Goal: Transaction & Acquisition: Obtain resource

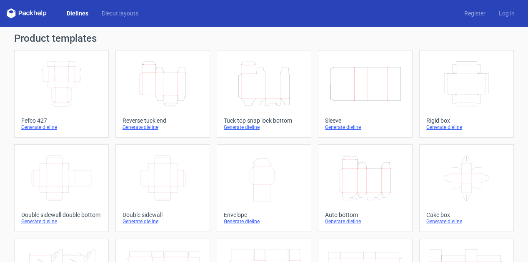
click at [268, 85] on icon "Height Depth Width" at bounding box center [264, 83] width 74 height 47
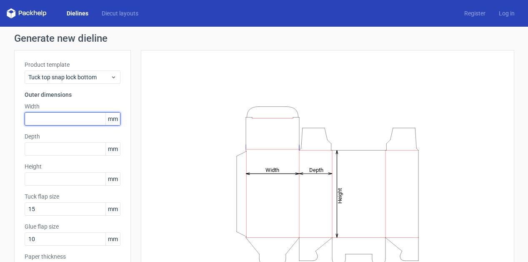
click at [73, 122] on input "text" at bounding box center [73, 118] width 96 height 13
type input "80"
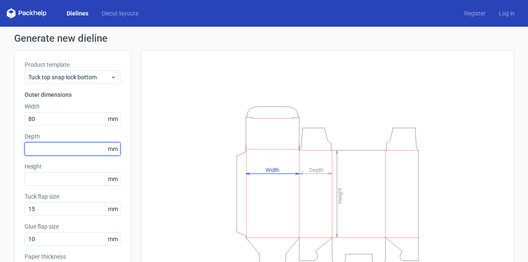
drag, startPoint x: 68, startPoint y: 146, endPoint x: 61, endPoint y: 145, distance: 7.2
click at [68, 146] on input "text" at bounding box center [73, 148] width 96 height 13
type input "70"
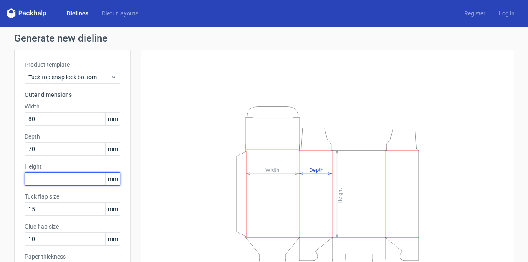
click at [75, 182] on input "text" at bounding box center [73, 178] width 96 height 13
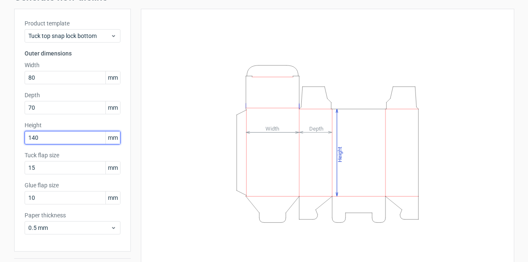
scroll to position [65, 0]
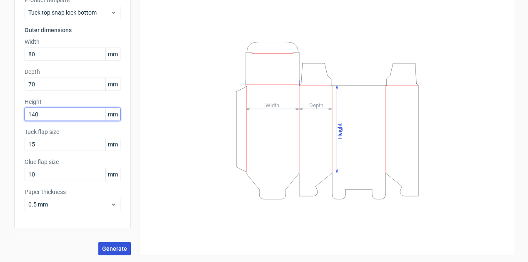
type input "140"
click at [108, 250] on span "Generate" at bounding box center [114, 249] width 25 height 6
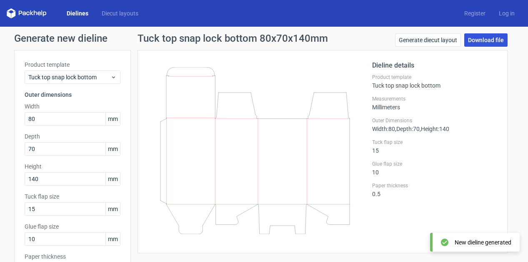
click at [480, 40] on link "Download file" at bounding box center [486, 39] width 43 height 13
click at [488, 39] on link "Download file" at bounding box center [486, 39] width 43 height 13
drag, startPoint x: 450, startPoint y: 99, endPoint x: 429, endPoint y: 71, distance: 34.8
click at [450, 99] on label "Measurements" at bounding box center [434, 99] width 125 height 7
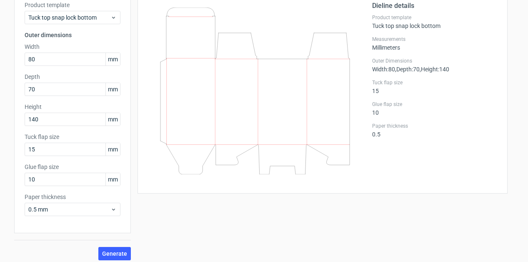
scroll to position [65, 0]
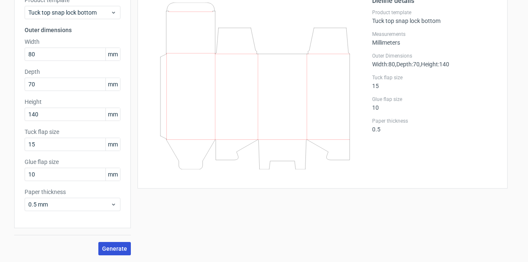
click at [112, 247] on span "Generate" at bounding box center [114, 249] width 25 height 6
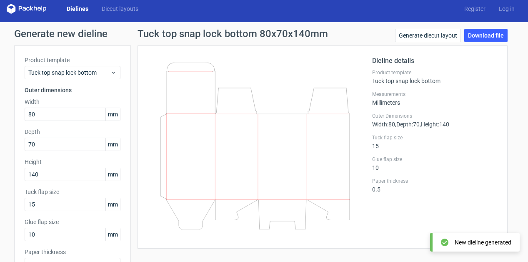
scroll to position [0, 0]
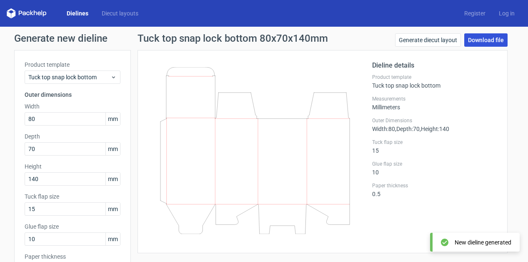
click at [472, 41] on link "Download file" at bounding box center [486, 39] width 43 height 13
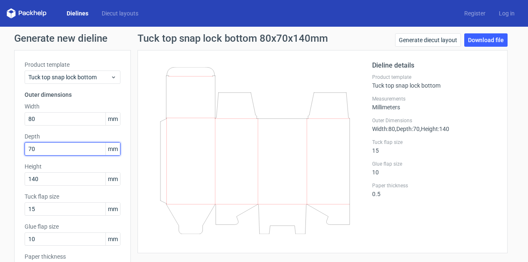
drag, startPoint x: 52, startPoint y: 148, endPoint x: 20, endPoint y: 142, distance: 33.0
click at [15, 145] on div "Product template Tuck top snap lock bottom Outer dimensions Width 80 mm Depth 7…" at bounding box center [72, 171] width 117 height 243
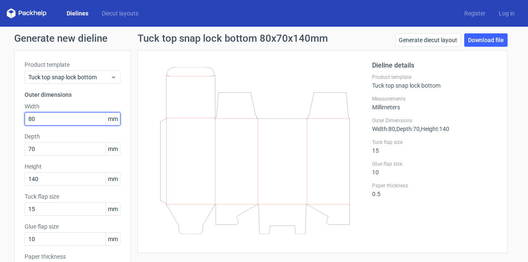
drag, startPoint x: 23, startPoint y: 117, endPoint x: 28, endPoint y: 116, distance: 4.4
click at [28, 116] on input "80" at bounding box center [73, 118] width 96 height 13
type input "82"
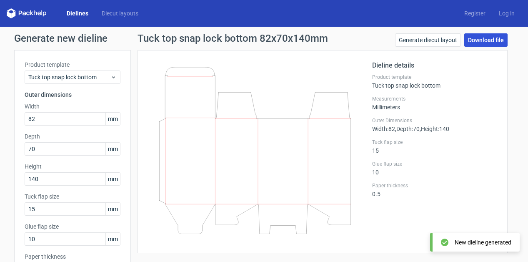
click at [493, 39] on link "Download file" at bounding box center [486, 39] width 43 height 13
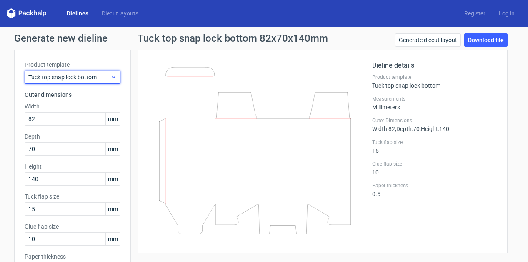
click at [80, 80] on span "Tuck top snap lock bottom" at bounding box center [69, 77] width 82 height 8
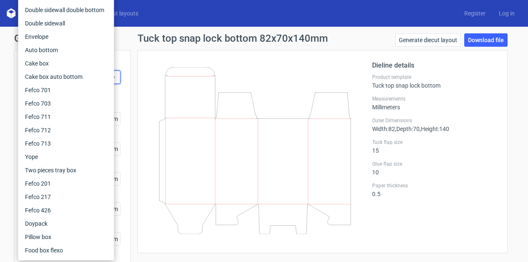
click at [155, 51] on div "Dieline details Product template Tuck top snap lock bottom Measurements Millime…" at bounding box center [323, 151] width 370 height 203
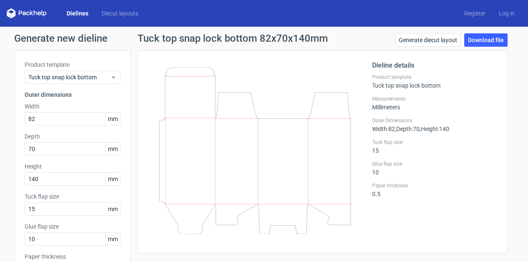
click at [79, 12] on link "Dielines" at bounding box center [77, 13] width 35 height 8
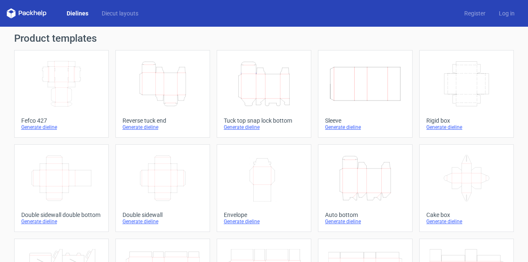
click at [156, 81] on icon "Height Depth Width" at bounding box center [163, 83] width 74 height 47
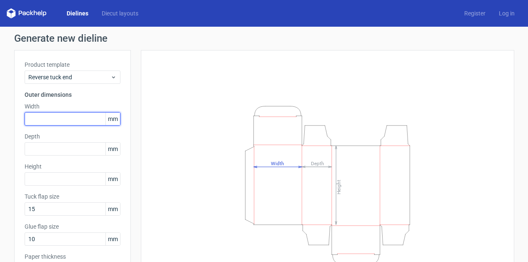
click at [68, 122] on input "text" at bounding box center [73, 118] width 96 height 13
type input "82"
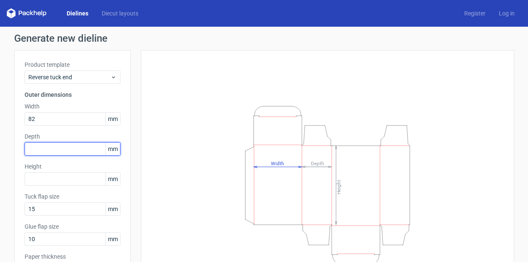
click at [60, 148] on input "text" at bounding box center [73, 148] width 96 height 13
type input "70"
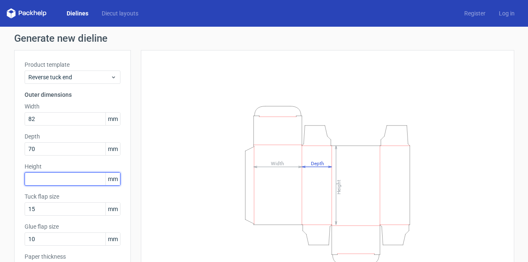
click at [62, 183] on input "text" at bounding box center [73, 178] width 96 height 13
type input "140"
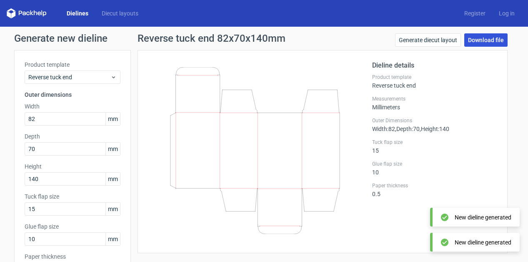
click at [480, 43] on link "Download file" at bounding box center [486, 39] width 43 height 13
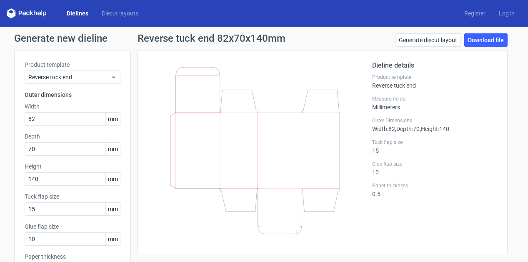
click at [35, 13] on icon at bounding box center [27, 13] width 40 height 10
click at [32, 16] on icon at bounding box center [27, 13] width 40 height 10
click at [80, 14] on link "Dielines" at bounding box center [77, 13] width 35 height 8
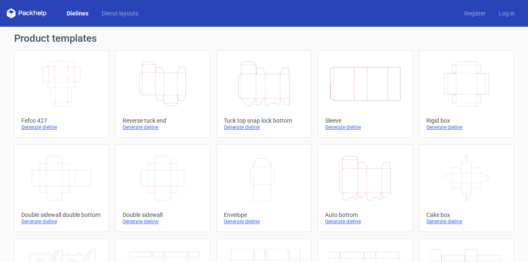
click at [10, 14] on polygon at bounding box center [9, 14] width 4 height 7
drag, startPoint x: 45, startPoint y: 9, endPoint x: 22, endPoint y: 13, distance: 23.3
click at [22, 13] on icon at bounding box center [27, 13] width 40 height 10
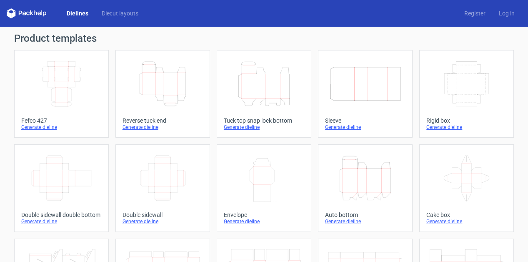
click at [262, 87] on icon "Height Depth Width" at bounding box center [264, 83] width 74 height 47
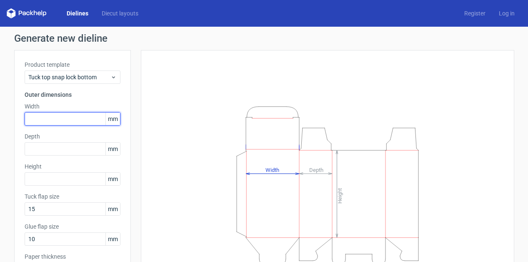
click at [74, 115] on input "text" at bounding box center [73, 118] width 96 height 13
type input "82"
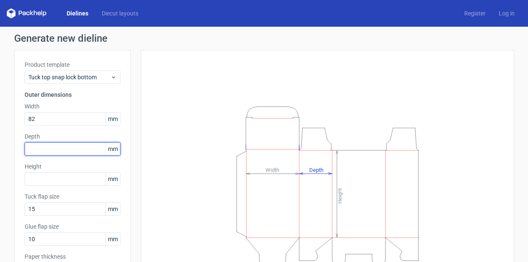
click at [78, 148] on input "text" at bounding box center [73, 148] width 96 height 13
type input "70"
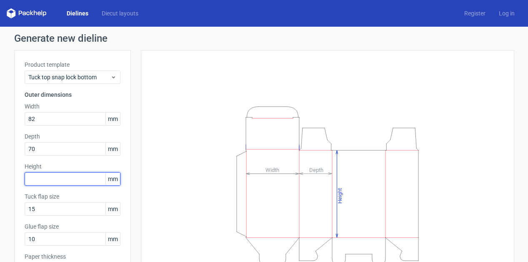
click at [75, 183] on input "text" at bounding box center [73, 178] width 96 height 13
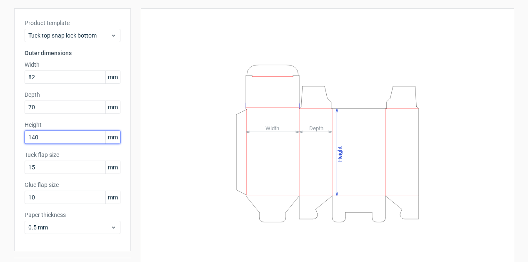
scroll to position [65, 0]
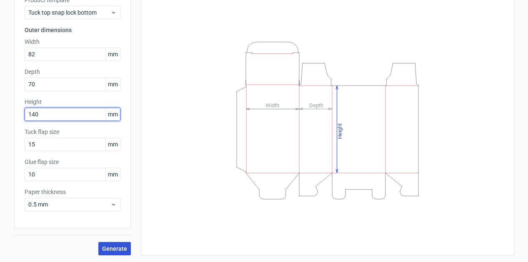
type input "140"
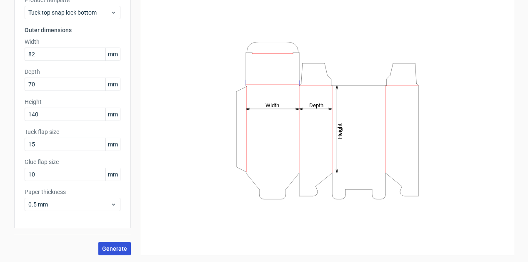
click at [120, 246] on span "Generate" at bounding box center [114, 249] width 25 height 6
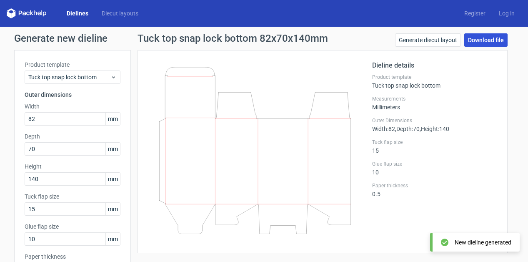
click at [480, 42] on link "Download file" at bounding box center [486, 39] width 43 height 13
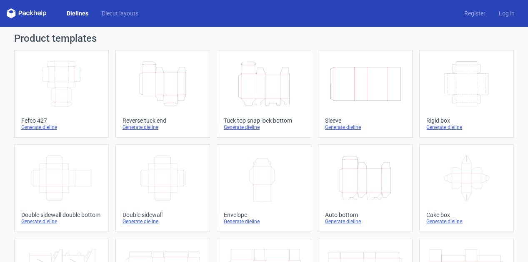
click at [270, 75] on icon "Height Depth Width" at bounding box center [264, 83] width 74 height 47
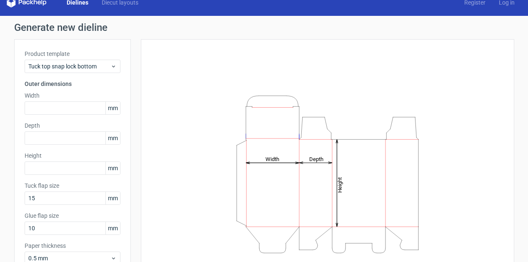
scroll to position [59, 0]
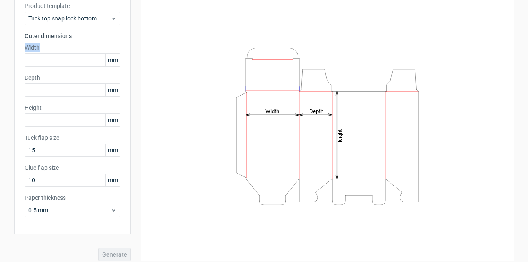
drag, startPoint x: 40, startPoint y: 50, endPoint x: 18, endPoint y: 50, distance: 22.1
click at [18, 50] on div "Product template Tuck top snap lock bottom Outer dimensions Width mm Depth mm H…" at bounding box center [72, 112] width 117 height 243
copy label "Width"
drag, startPoint x: 47, startPoint y: 80, endPoint x: 16, endPoint y: 80, distance: 30.4
click at [16, 80] on div "Product template Tuck top snap lock bottom Outer dimensions Width mm Depth mm H…" at bounding box center [72, 112] width 117 height 243
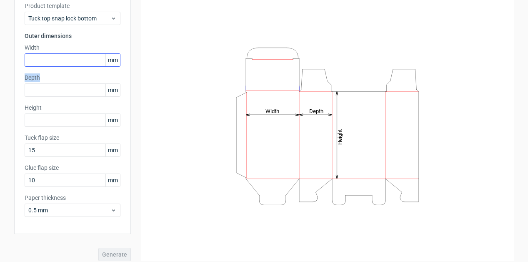
copy label "Depth"
drag, startPoint x: 46, startPoint y: 106, endPoint x: 12, endPoint y: 105, distance: 33.8
click at [14, 105] on div "Product template Tuck top snap lock bottom Outer dimensions Width mm Depth mm H…" at bounding box center [72, 112] width 117 height 243
copy label "Height"
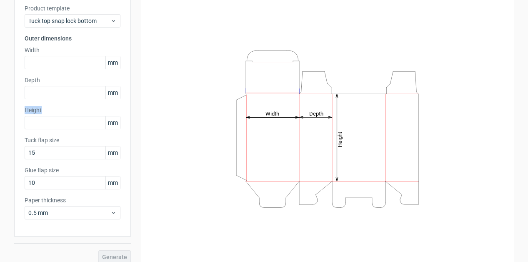
scroll to position [28, 0]
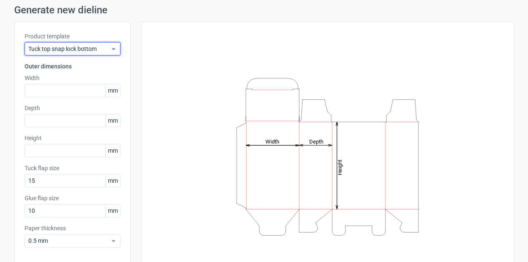
click at [94, 46] on span "Tuck top snap lock bottom" at bounding box center [69, 49] width 82 height 8
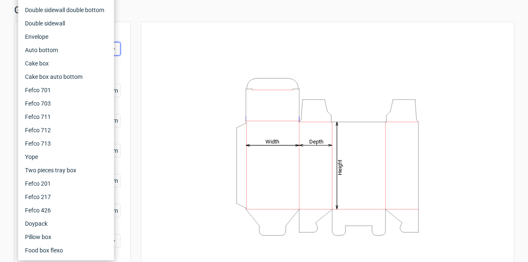
click at [222, 36] on div "Height Depth Width" at bounding box center [327, 156] width 353 height 249
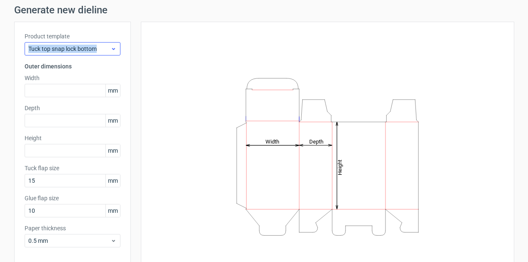
drag, startPoint x: 13, startPoint y: 48, endPoint x: 96, endPoint y: 48, distance: 83.4
click at [96, 48] on div "Product template Tuck top snap lock bottom Outer dimensions Width mm Depth mm H…" at bounding box center [72, 143] width 117 height 243
copy span "Tuck top snap lock bottom"
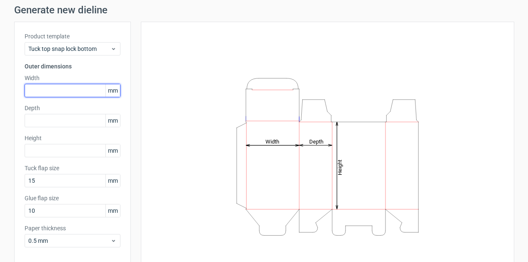
click at [79, 90] on input "text" at bounding box center [73, 90] width 96 height 13
type input "82"
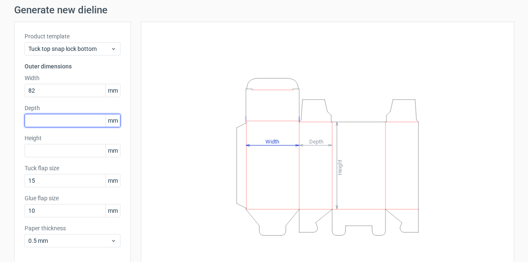
click at [51, 119] on input "text" at bounding box center [73, 120] width 96 height 13
type input "70"
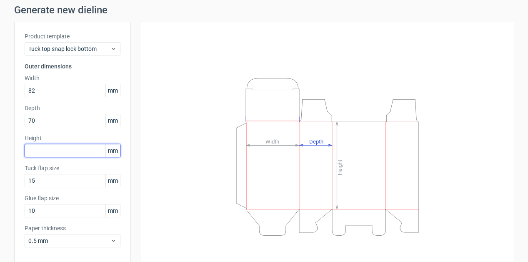
click at [63, 150] on input "text" at bounding box center [73, 150] width 96 height 13
type input "140"
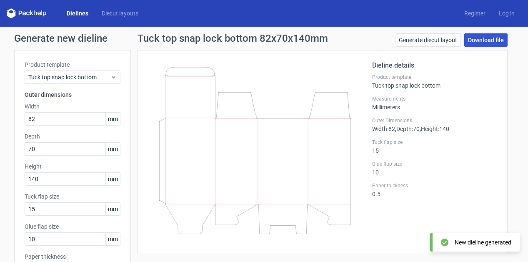
click at [491, 38] on link "Download file" at bounding box center [486, 39] width 43 height 13
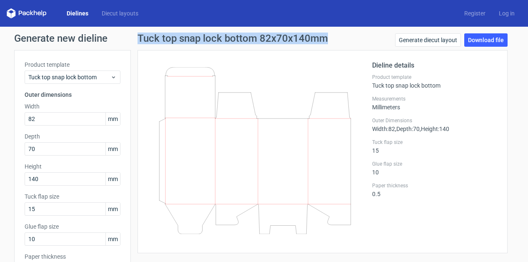
drag, startPoint x: 317, startPoint y: 45, endPoint x: 136, endPoint y: 37, distance: 182.0
click at [138, 37] on div "Tuck top snap lock bottom 82x70x140mm Generate diecut layout Download file" at bounding box center [323, 41] width 370 height 17
copy h1 "Tuck top snap lock bottom 82x70x140mm"
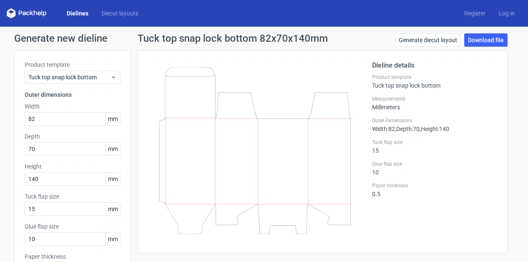
click at [478, 143] on label "Tuck flap size" at bounding box center [434, 142] width 125 height 7
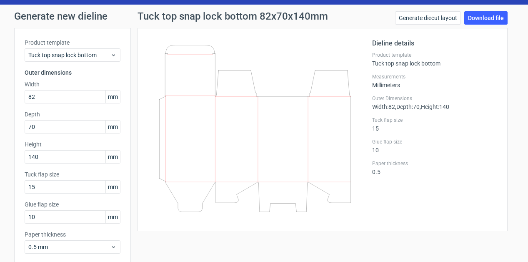
scroll to position [28, 0]
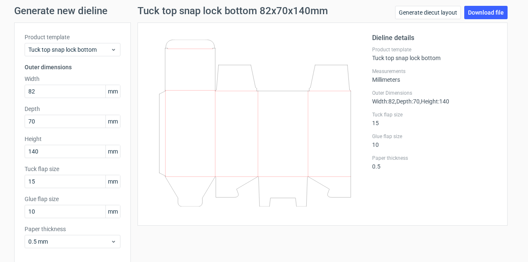
click at [157, 56] on icon at bounding box center [255, 123] width 201 height 167
drag, startPoint x: 131, startPoint y: 33, endPoint x: 284, endPoint y: 194, distance: 222.1
click at [281, 195] on div "Tuck top snap lock bottom 82x70x140mm Generate diecut layout Download file Diel…" at bounding box center [323, 149] width 384 height 287
click at [289, 166] on icon at bounding box center [255, 123] width 201 height 167
click at [350, 226] on div "Tuck top snap lock bottom 82x70x140mm Generate diecut layout Download file Diel…" at bounding box center [323, 149] width 384 height 287
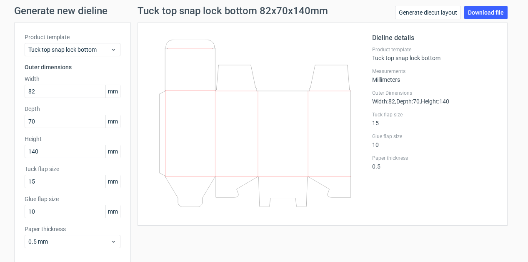
click at [479, 93] on label "Outer Dimensions" at bounding box center [434, 93] width 125 height 7
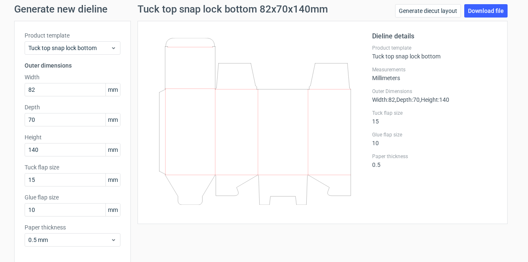
scroll to position [0, 0]
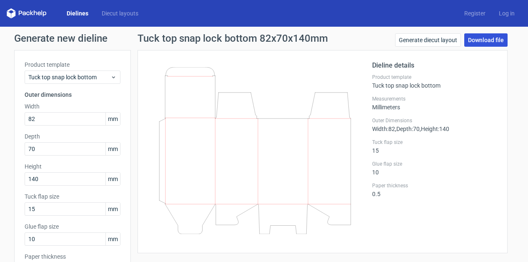
click at [482, 40] on link "Download file" at bounding box center [486, 39] width 43 height 13
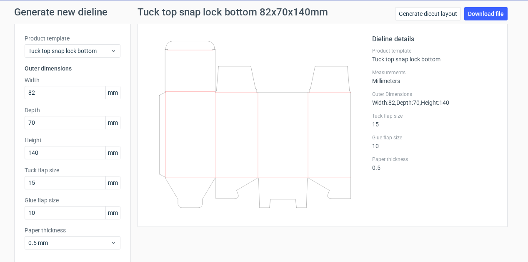
scroll to position [65, 0]
